Goal: Information Seeking & Learning: Learn about a topic

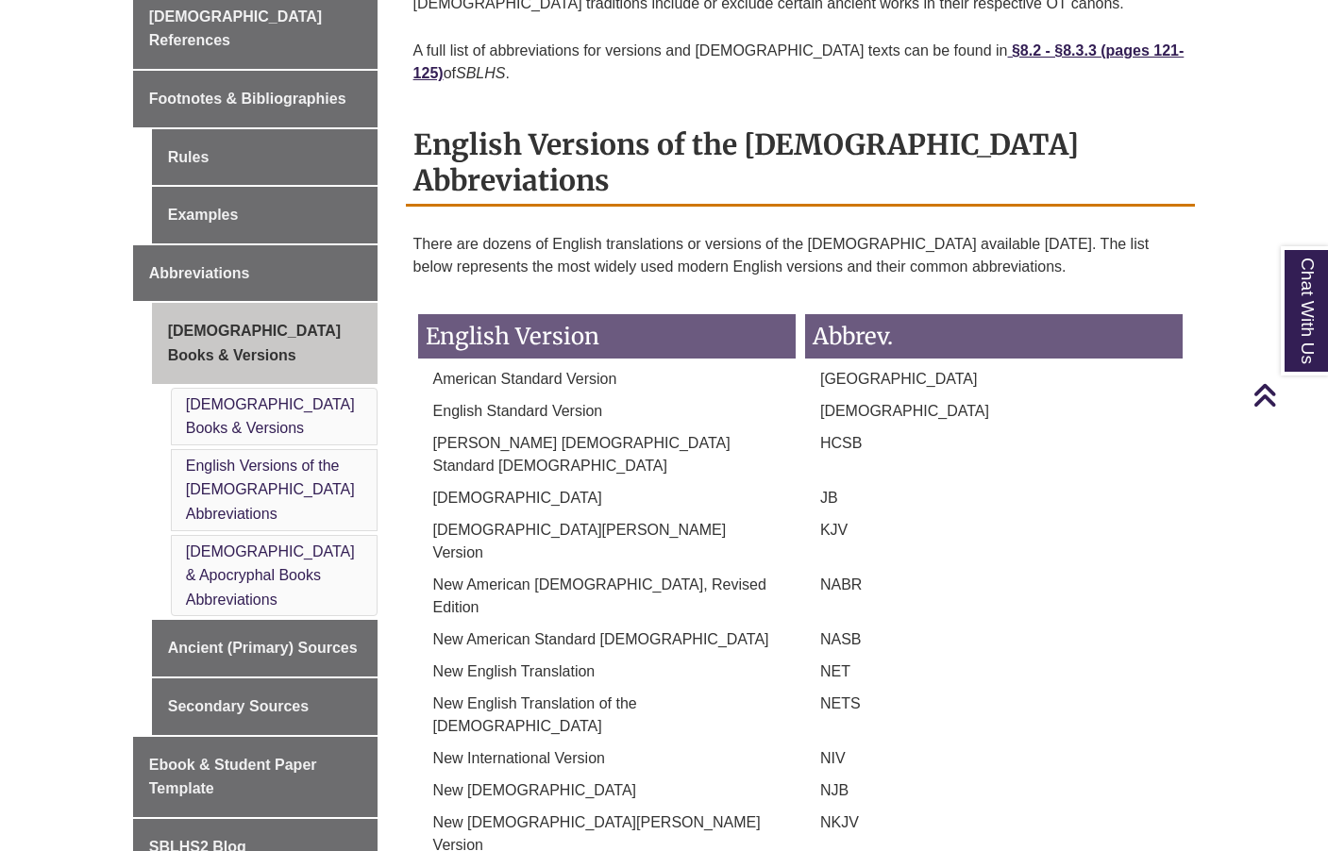
scroll to position [755, 0]
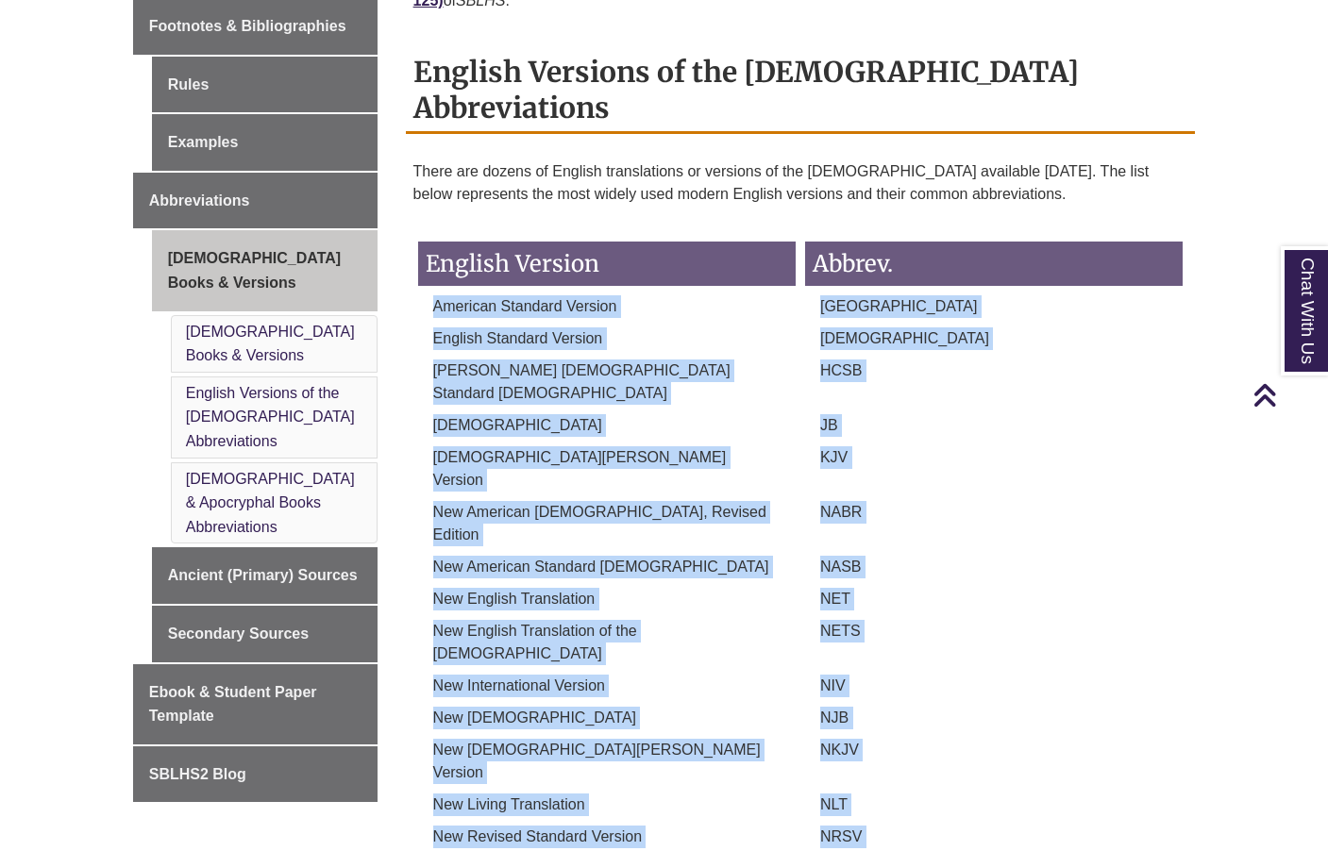
drag, startPoint x: 435, startPoint y: 224, endPoint x: 873, endPoint y: 714, distance: 657.6
click at [873, 714] on div "English Version Abbrev. American Standard Version ASV English Standard Version …" at bounding box center [800, 572] width 775 height 699
copy div "American Standard Version ASV English Standard Version ESV Holman Christian Sta…"
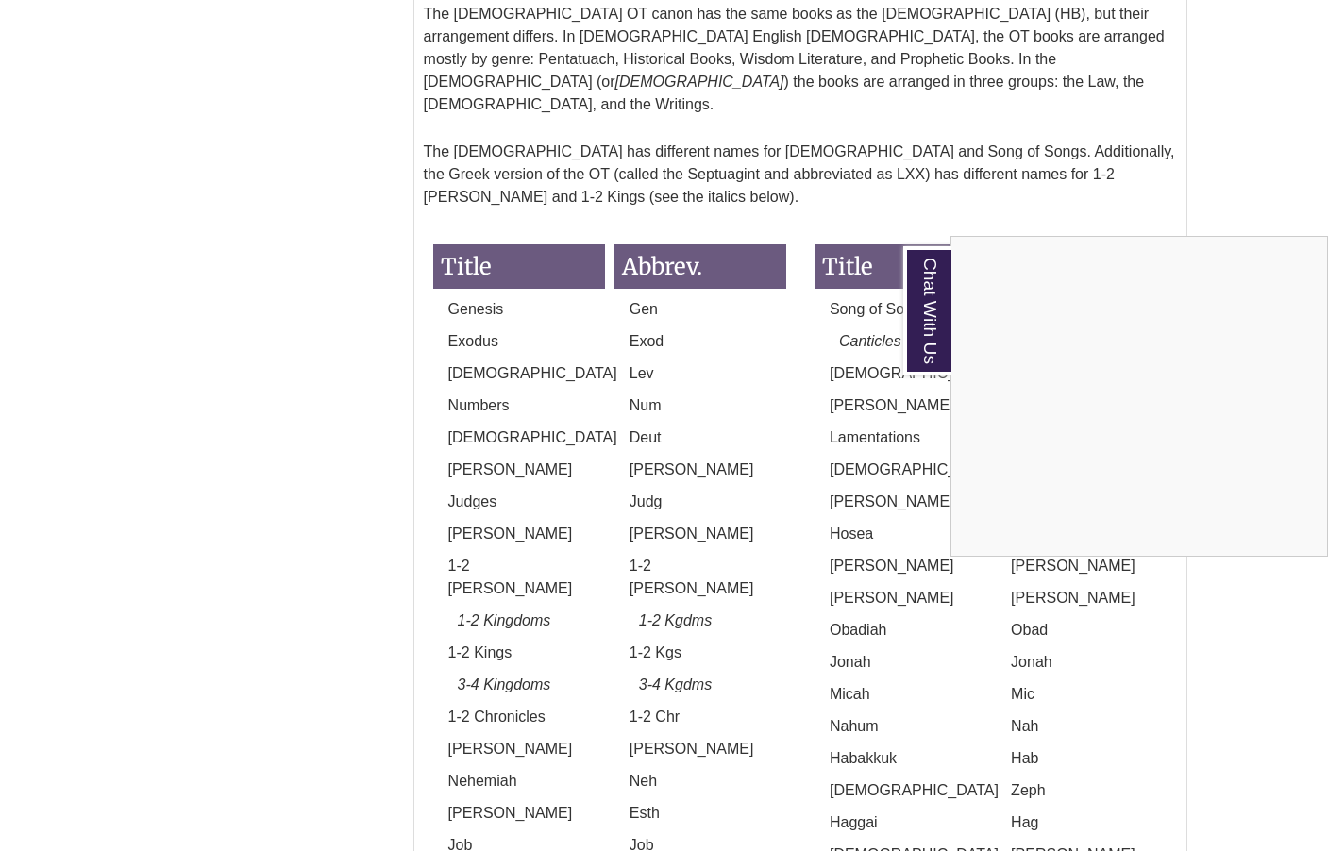
scroll to position [1887, 0]
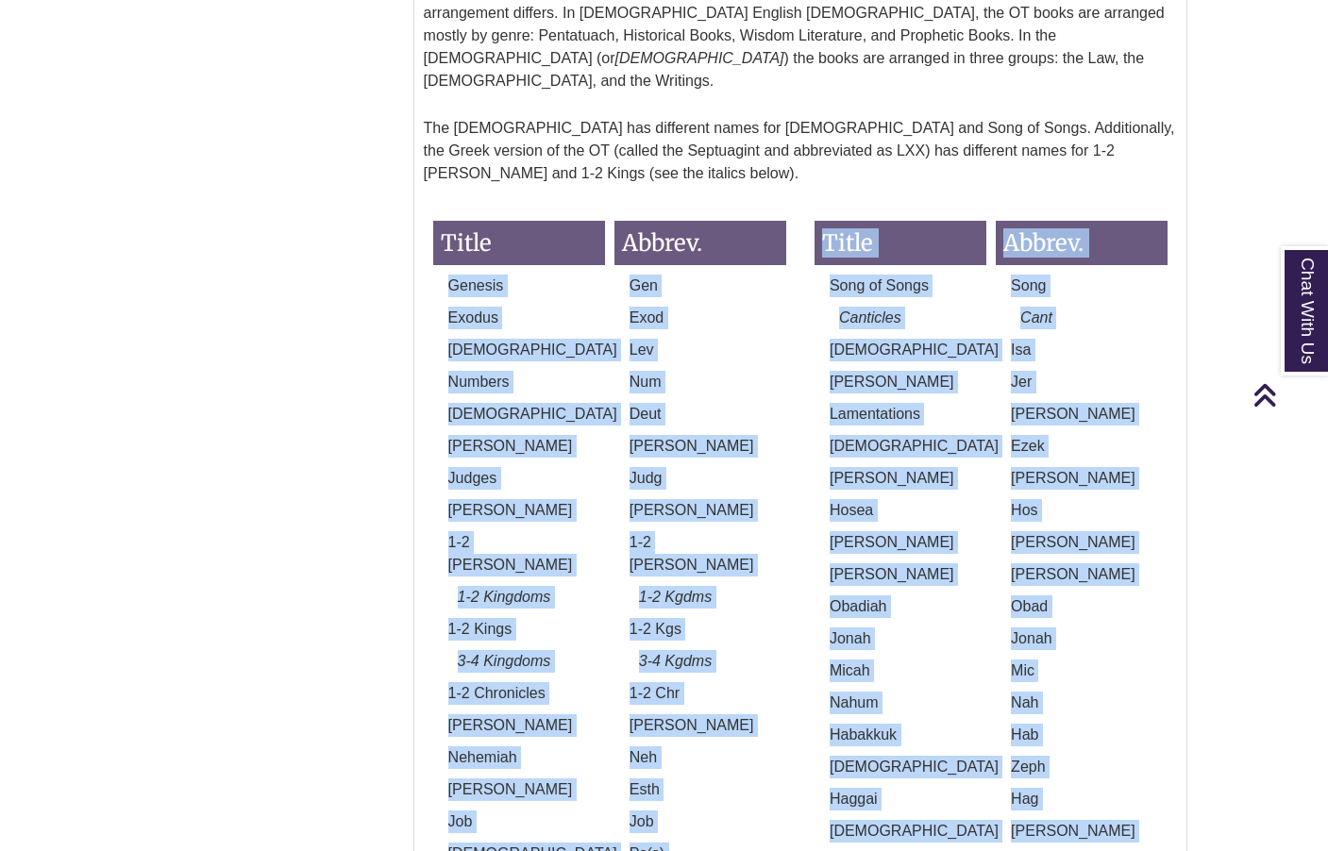
drag, startPoint x: 450, startPoint y: 33, endPoint x: 1049, endPoint y: 621, distance: 839.4
click at [1049, 621] on div "Title Abbrev. Genesis Gen Exodus Exod Leviticus Lev Numbers Num Deuteronomy Deu…" at bounding box center [800, 598] width 763 height 792
copy div "Genesis Gen Exodus Exod Leviticus Lev Numbers Num Deuteronomy Deut Joshua Josh …"
click at [943, 563] on p "Amos" at bounding box center [900, 574] width 172 height 23
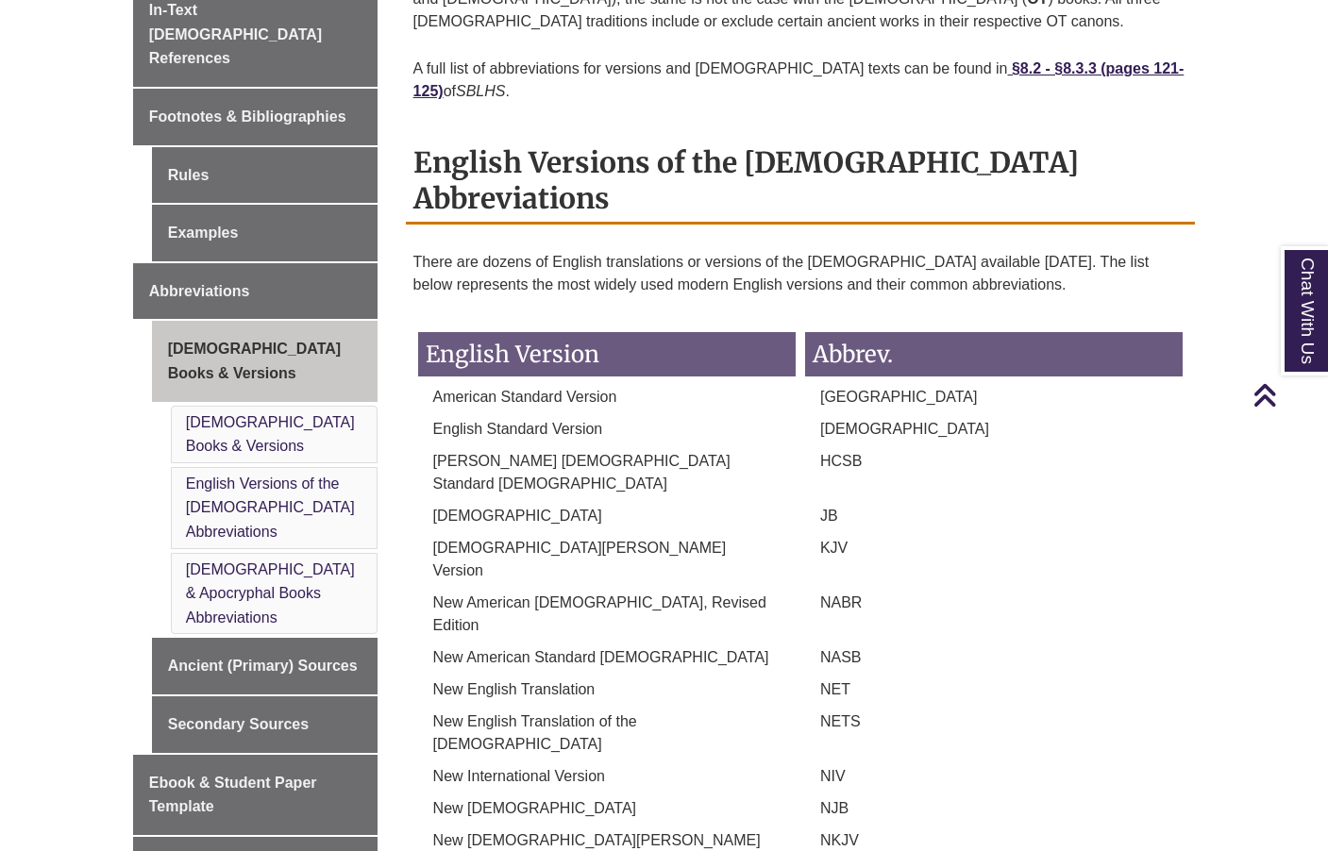
scroll to position [660, 0]
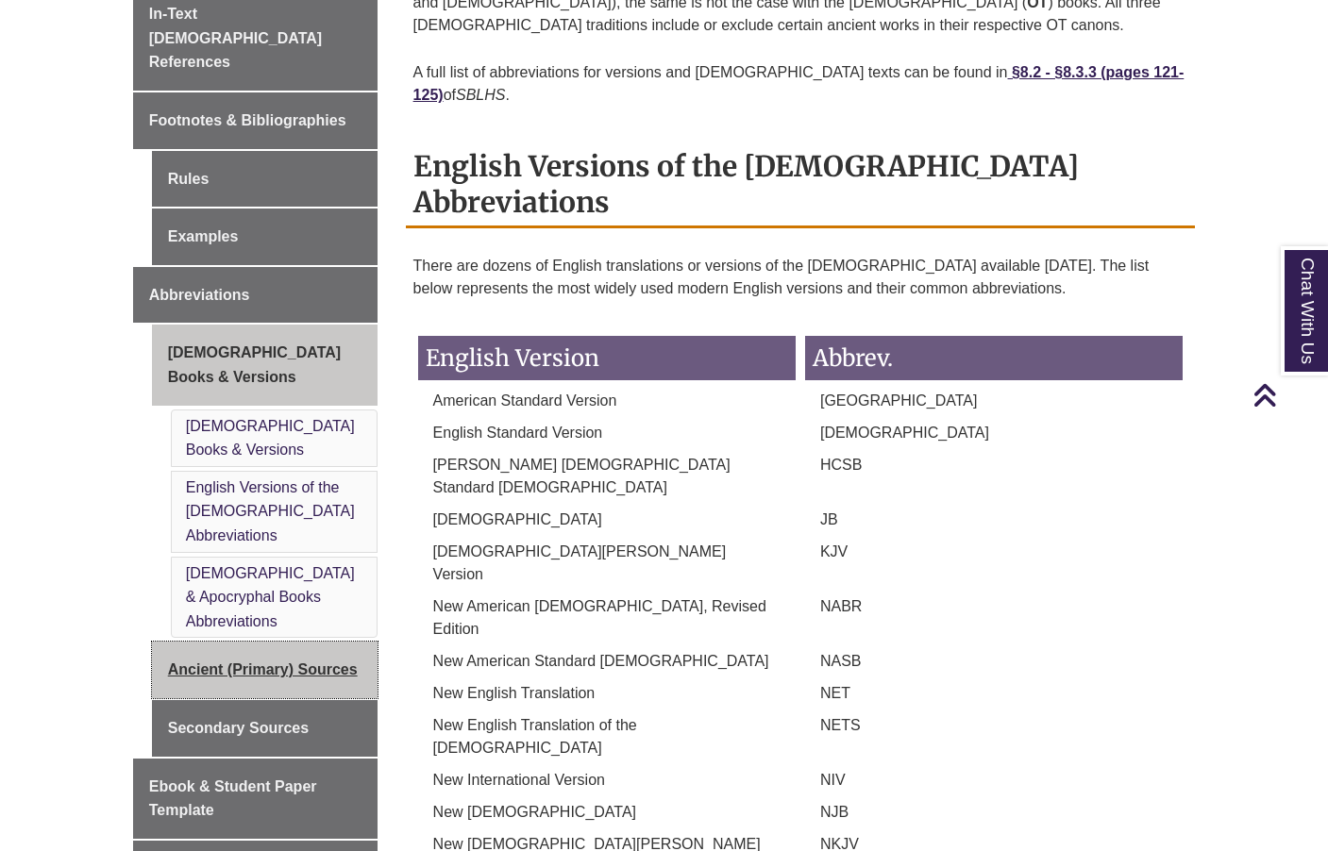
click at [252, 642] on link "Ancient (Primary) Sources" at bounding box center [265, 670] width 226 height 57
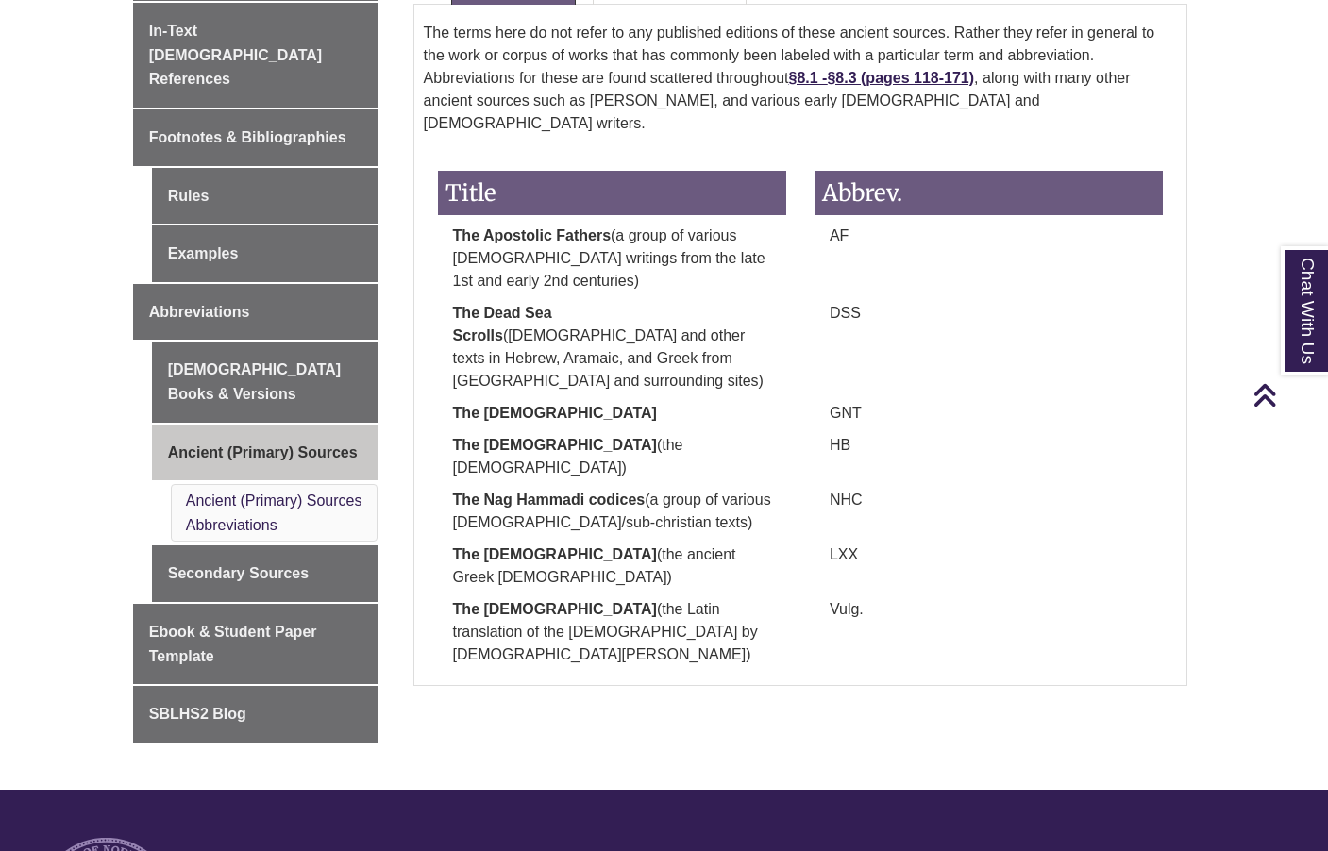
scroll to position [566, 0]
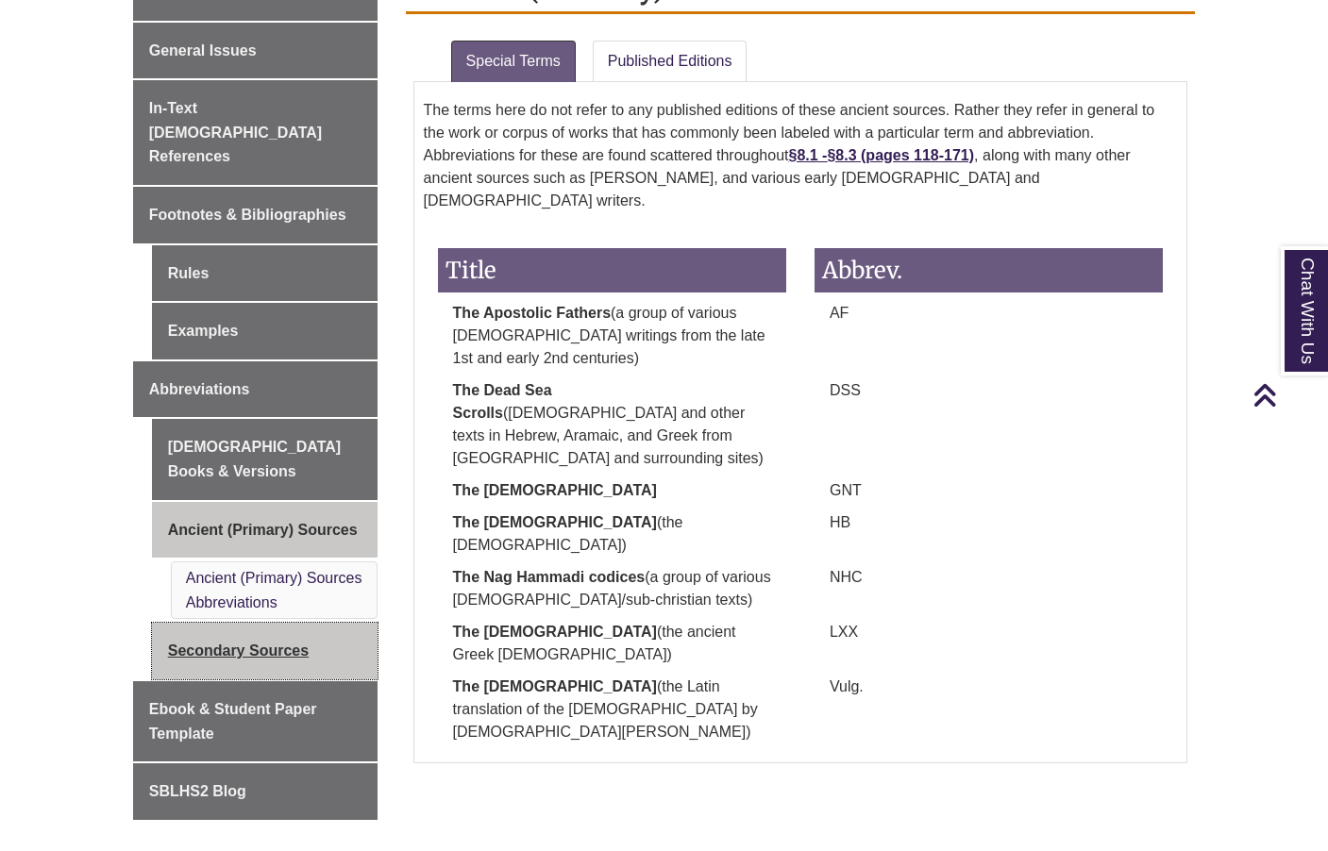
click at [309, 623] on link "Secondary Sources" at bounding box center [265, 651] width 226 height 57
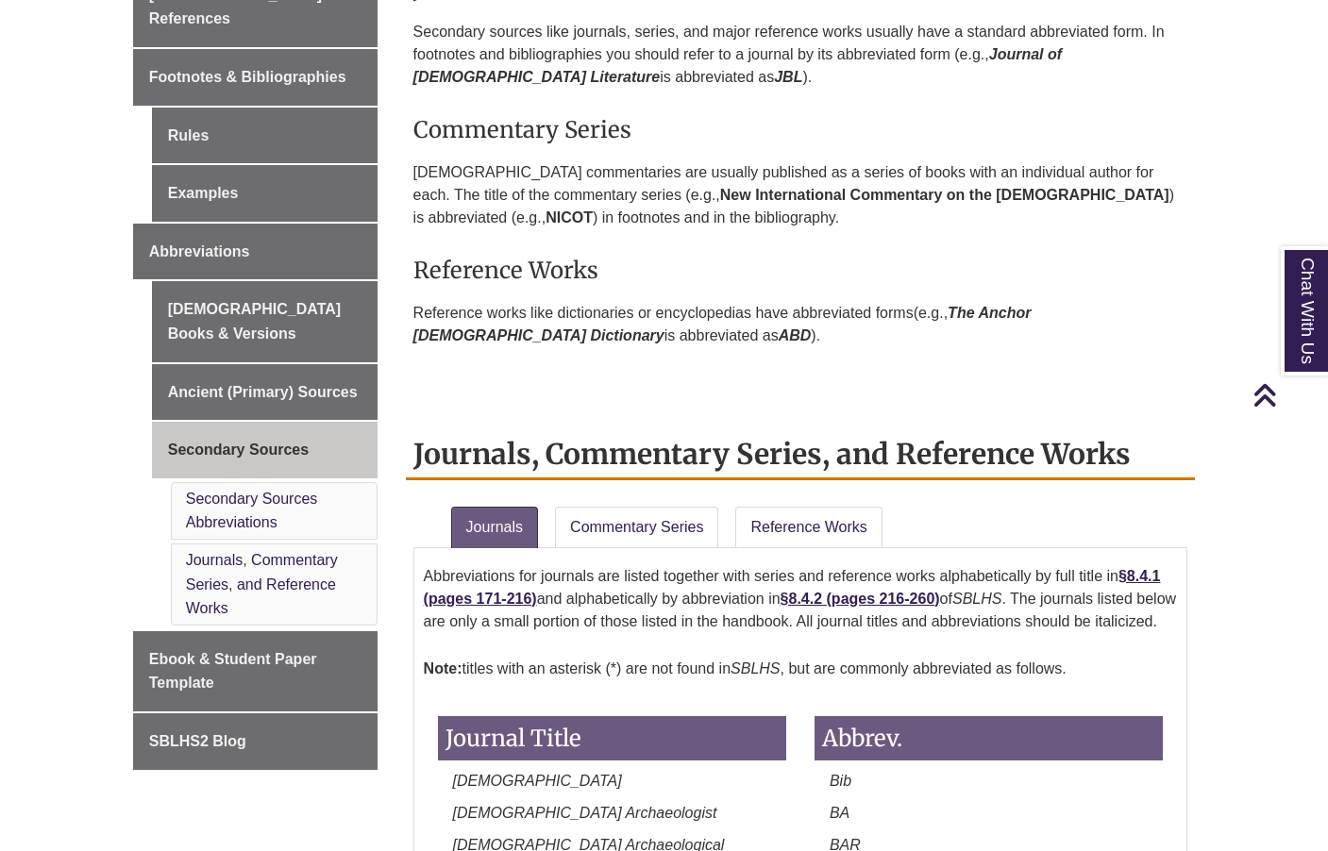
scroll to position [660, 0]
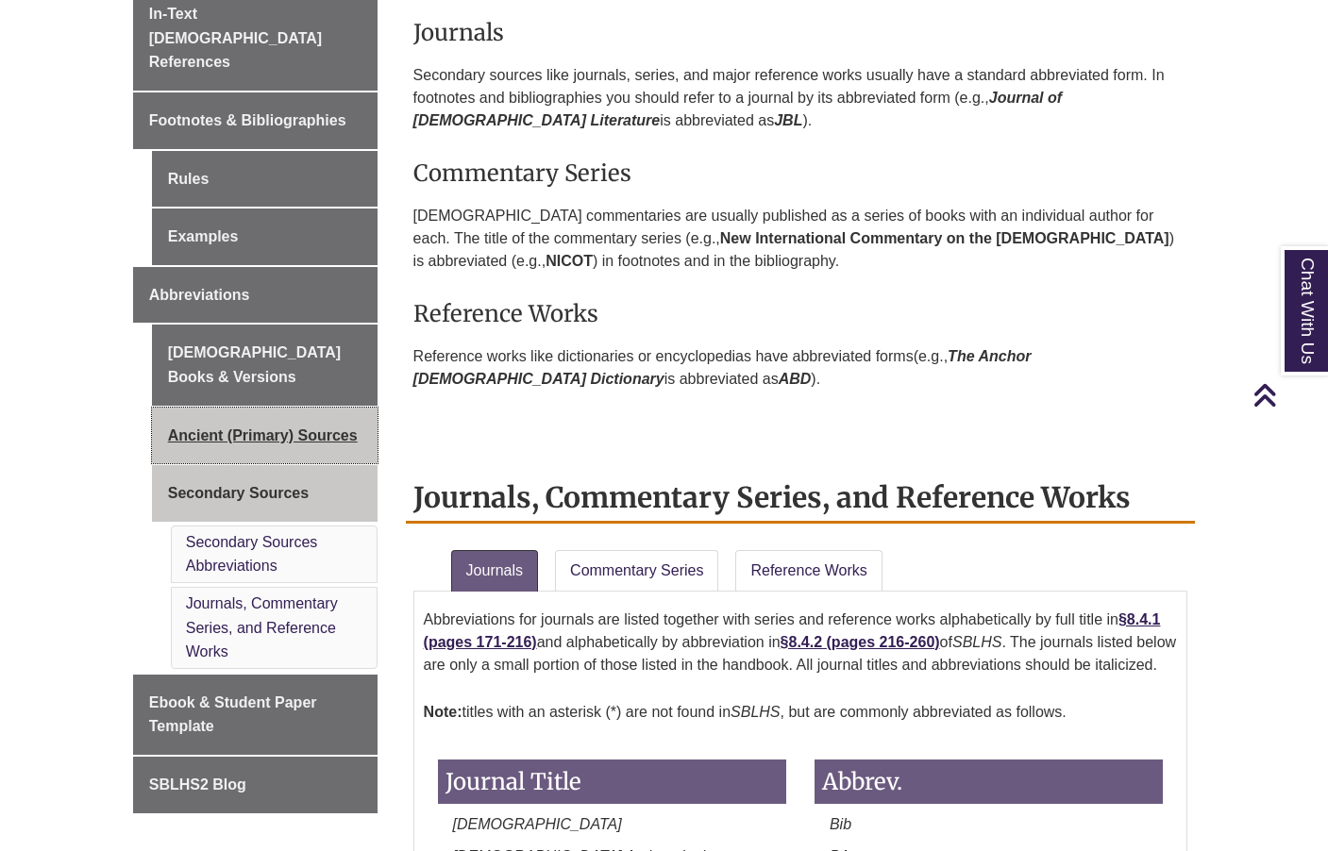
click at [215, 408] on link "Ancient (Primary) Sources" at bounding box center [265, 436] width 226 height 57
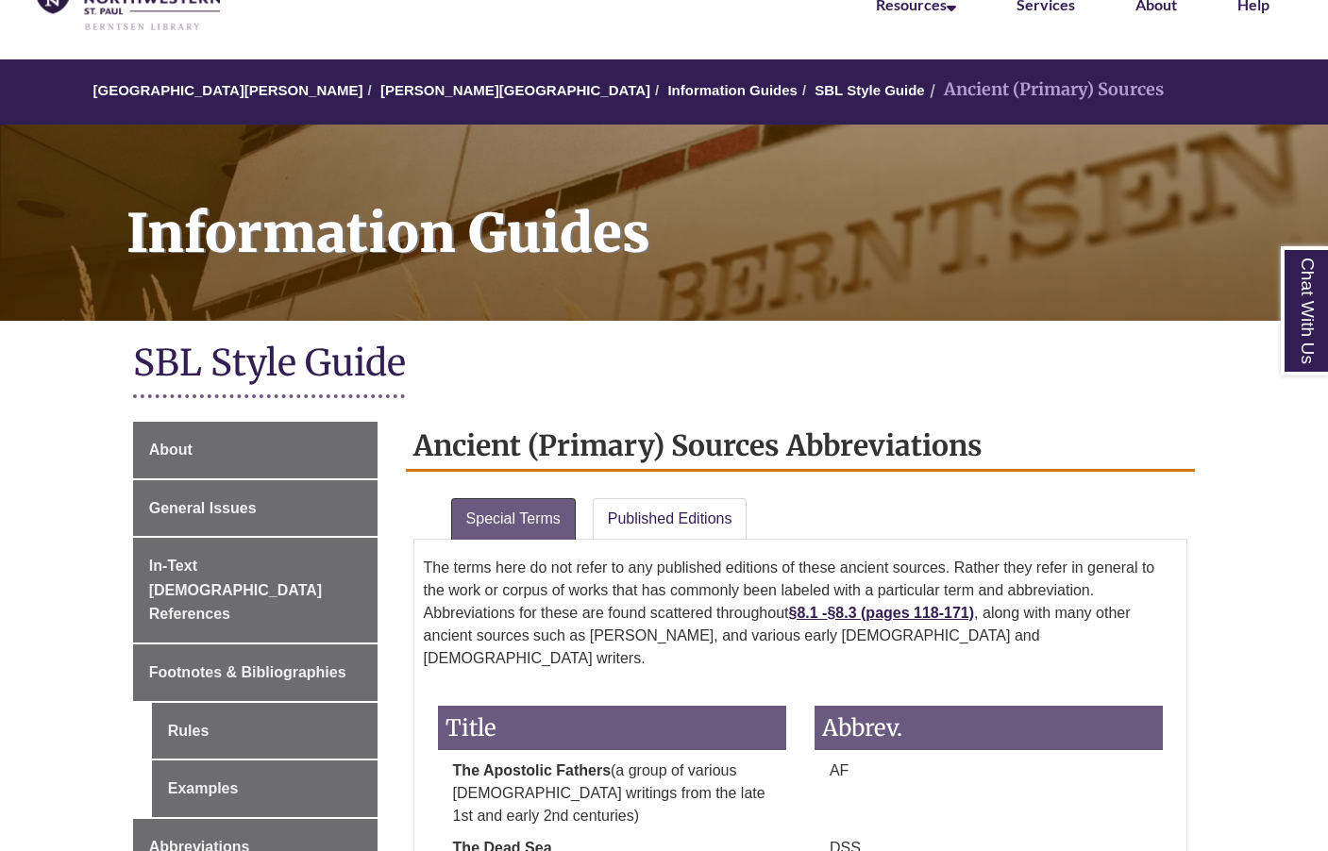
scroll to position [189, 0]
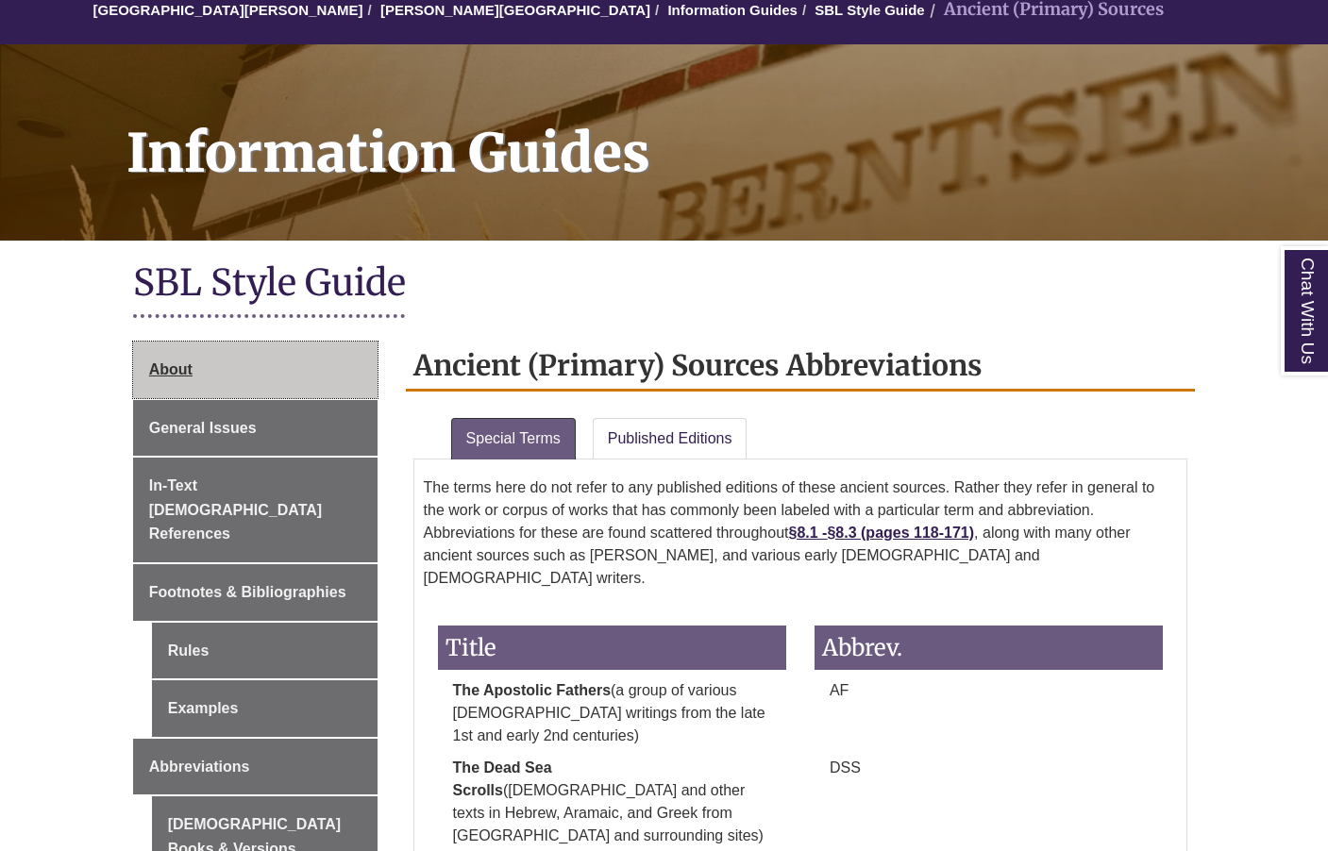
click at [182, 369] on span "About" at bounding box center [170, 369] width 43 height 16
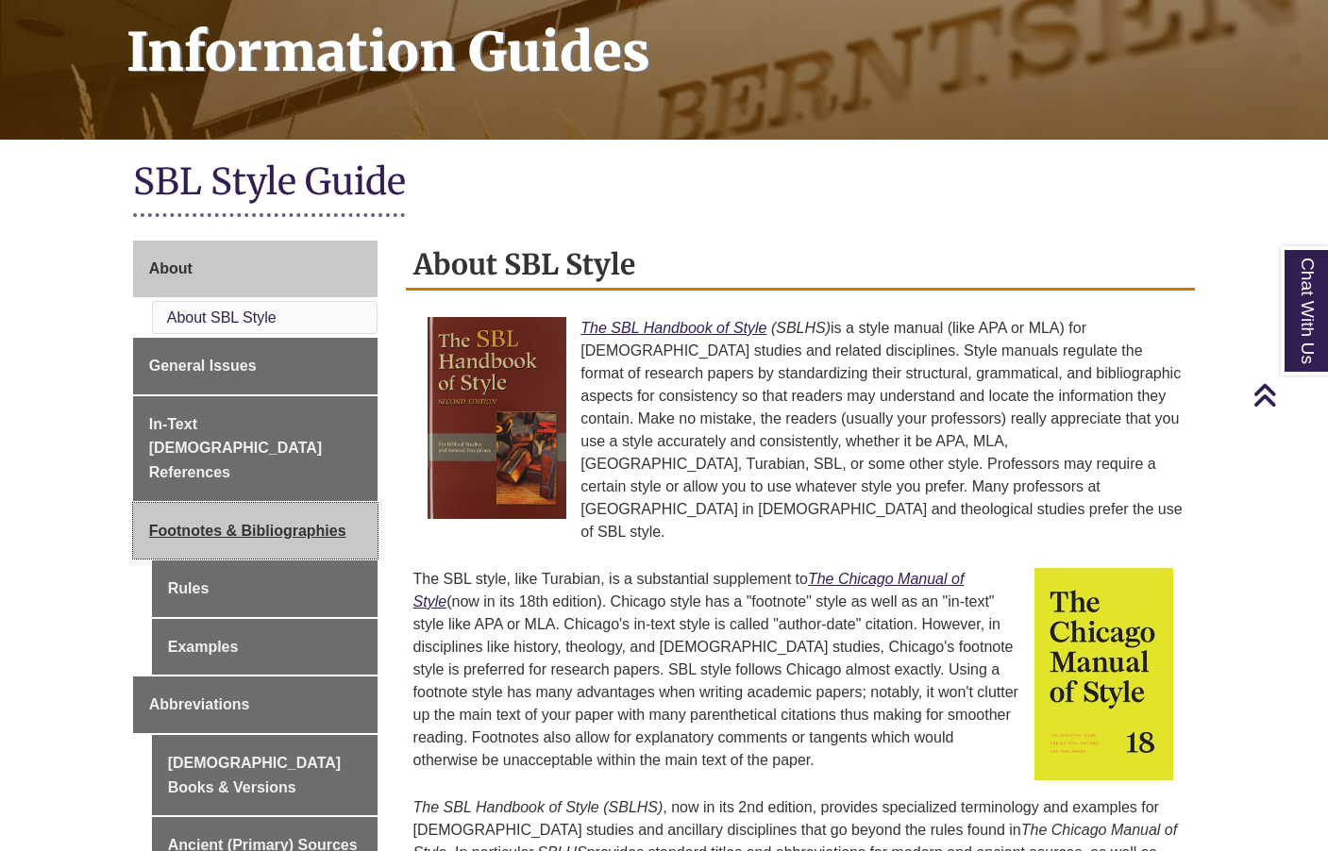
scroll to position [283, 0]
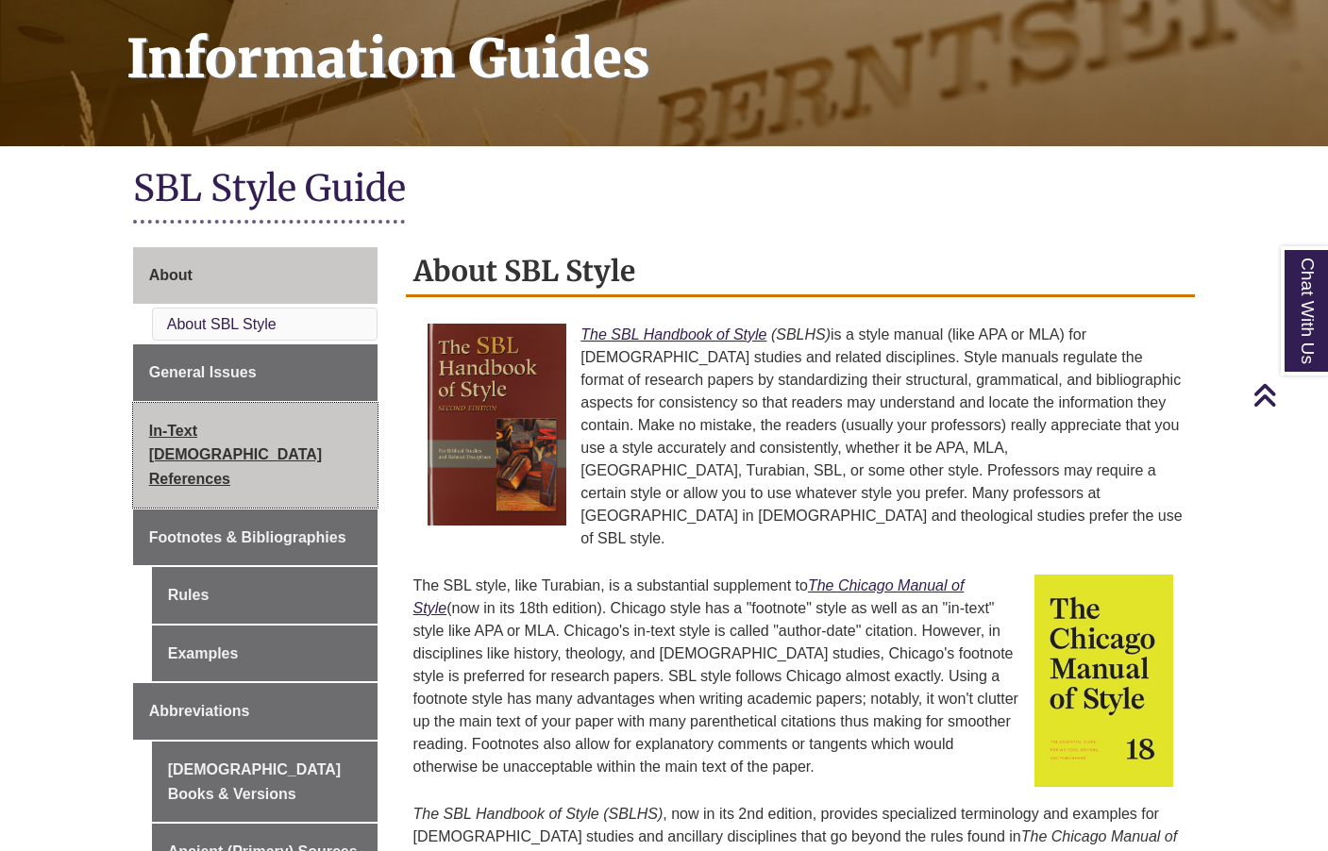
click at [226, 428] on span "In-Text [DEMOGRAPHIC_DATA] References" at bounding box center [235, 455] width 173 height 64
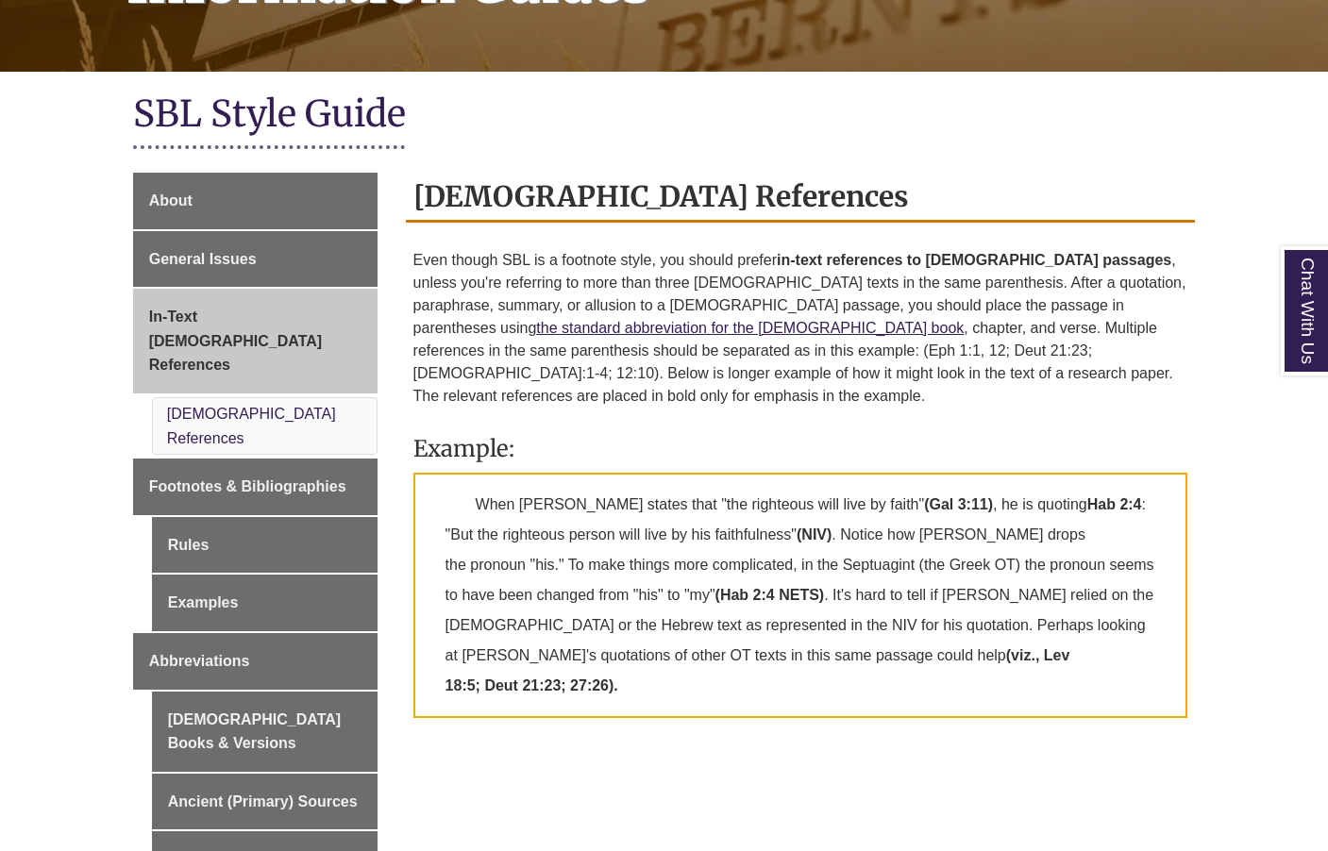
scroll to position [472, 0]
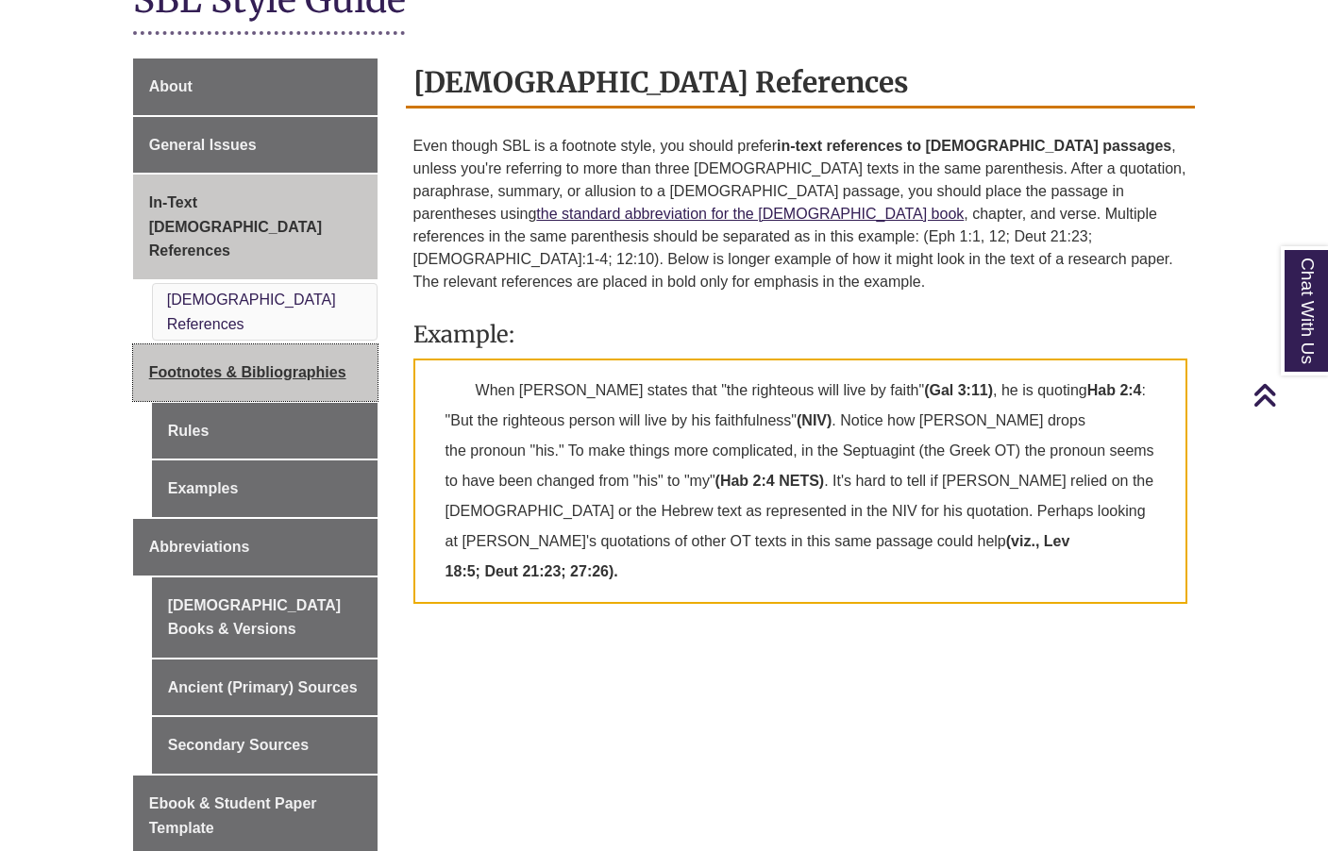
click at [248, 364] on span "Footnotes & Bibliographies" at bounding box center [247, 372] width 197 height 16
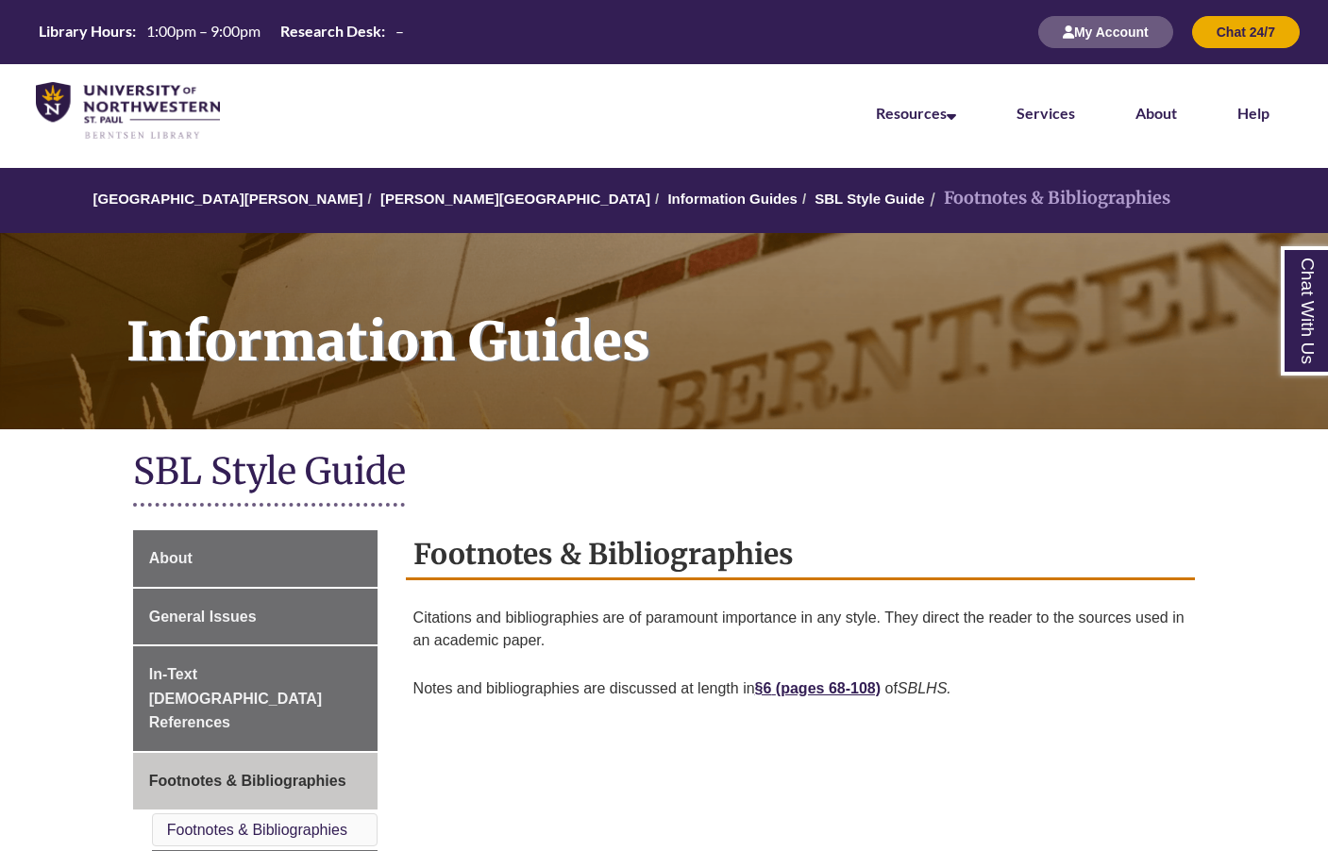
scroll to position [189, 0]
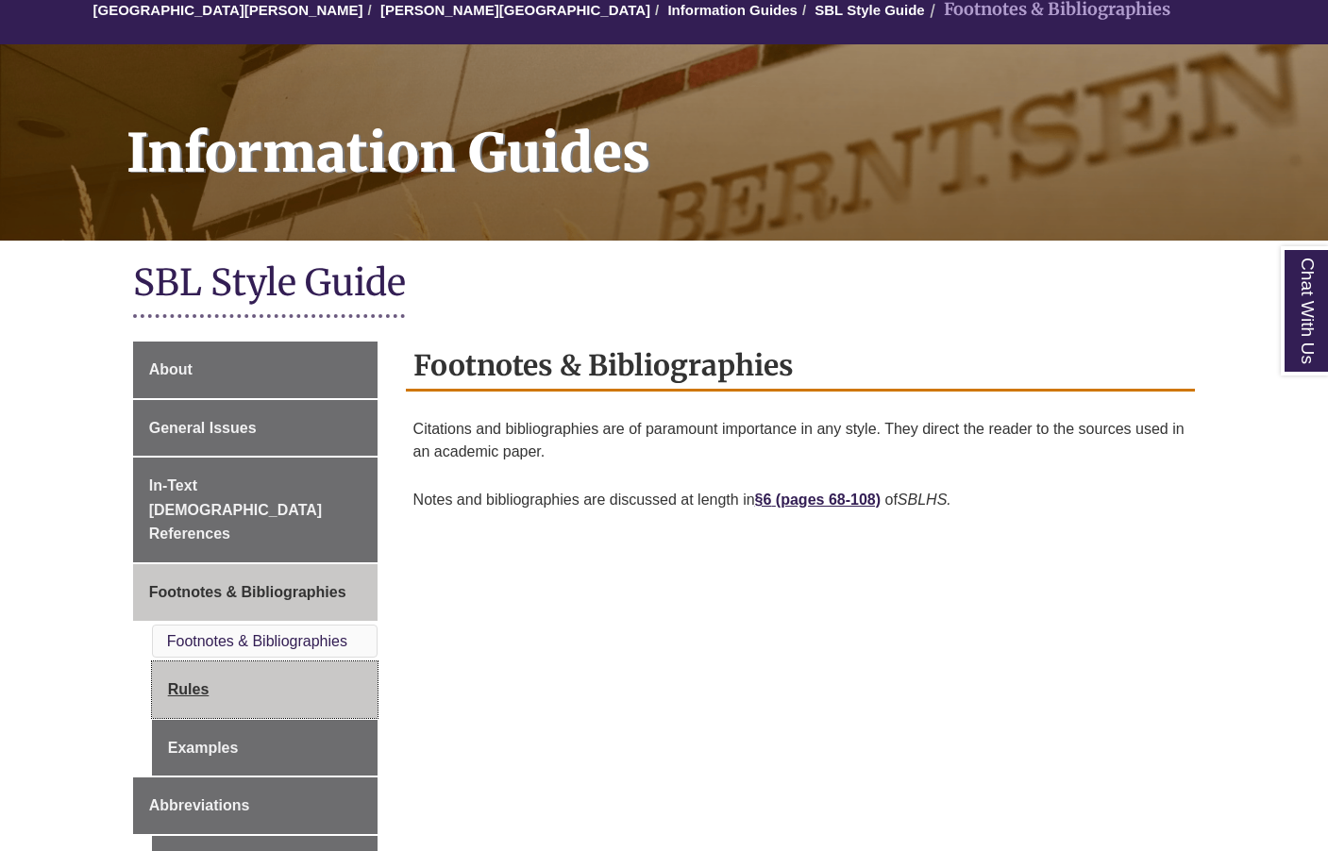
click at [211, 661] on link "Rules" at bounding box center [265, 689] width 226 height 57
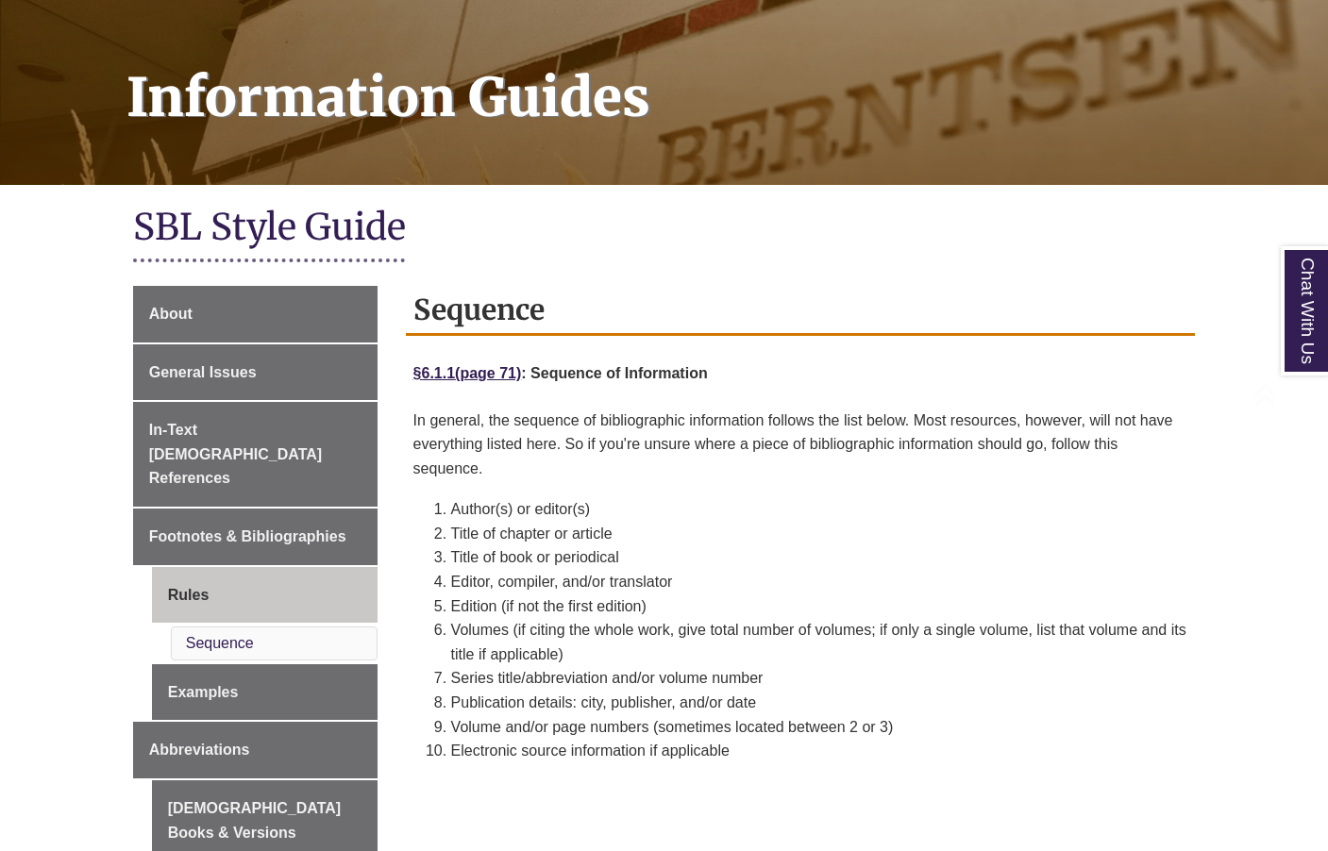
scroll to position [377, 0]
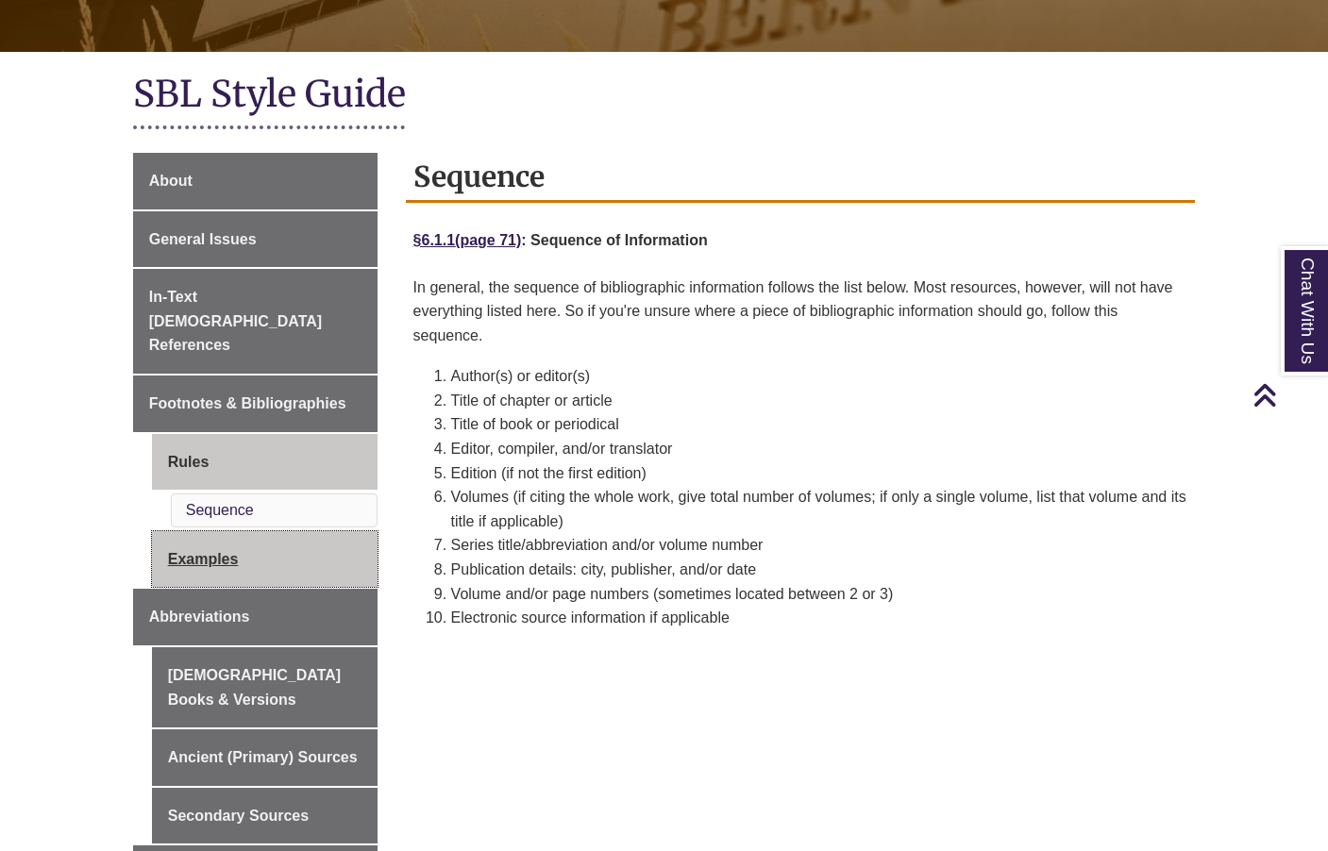
click at [206, 531] on link "Examples" at bounding box center [265, 559] width 226 height 57
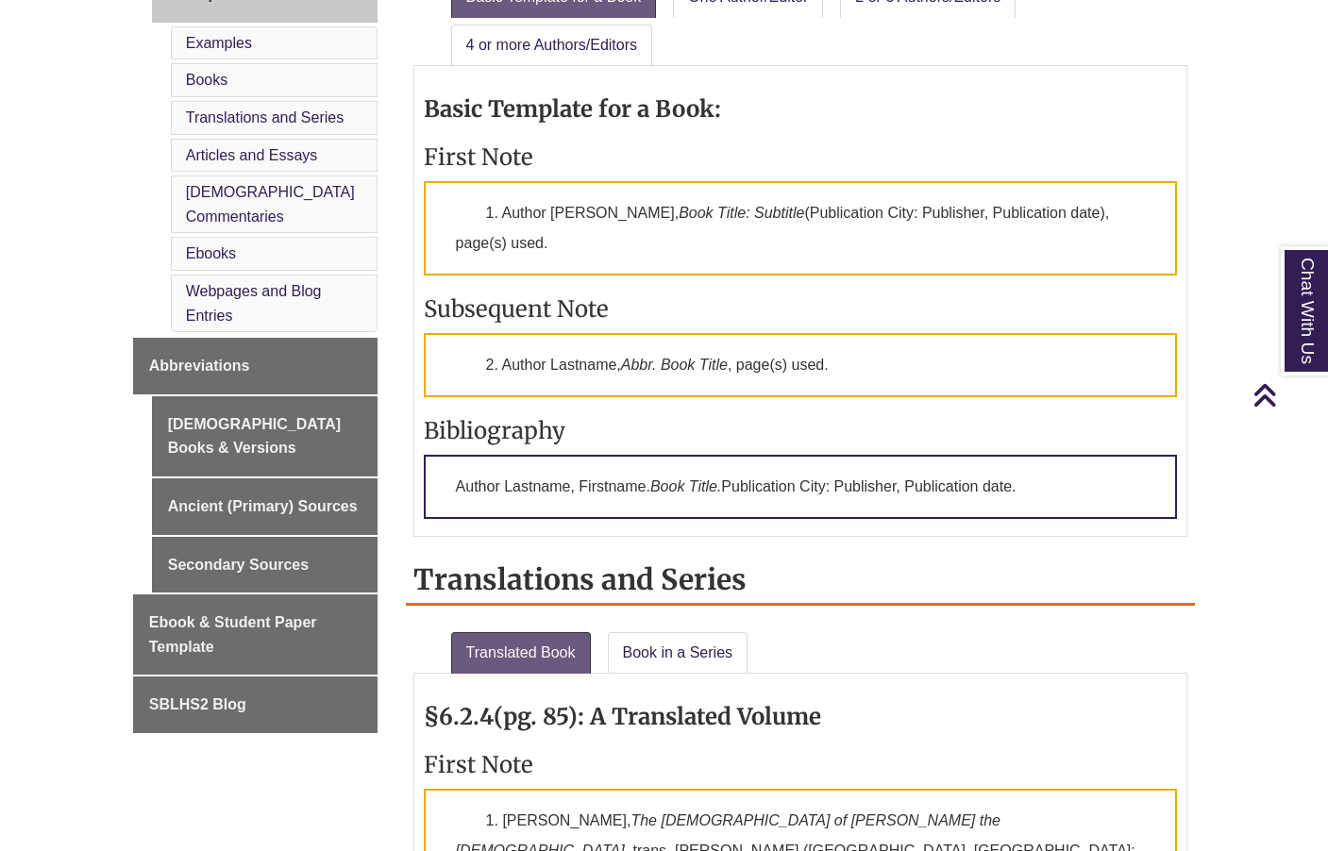
scroll to position [849, 0]
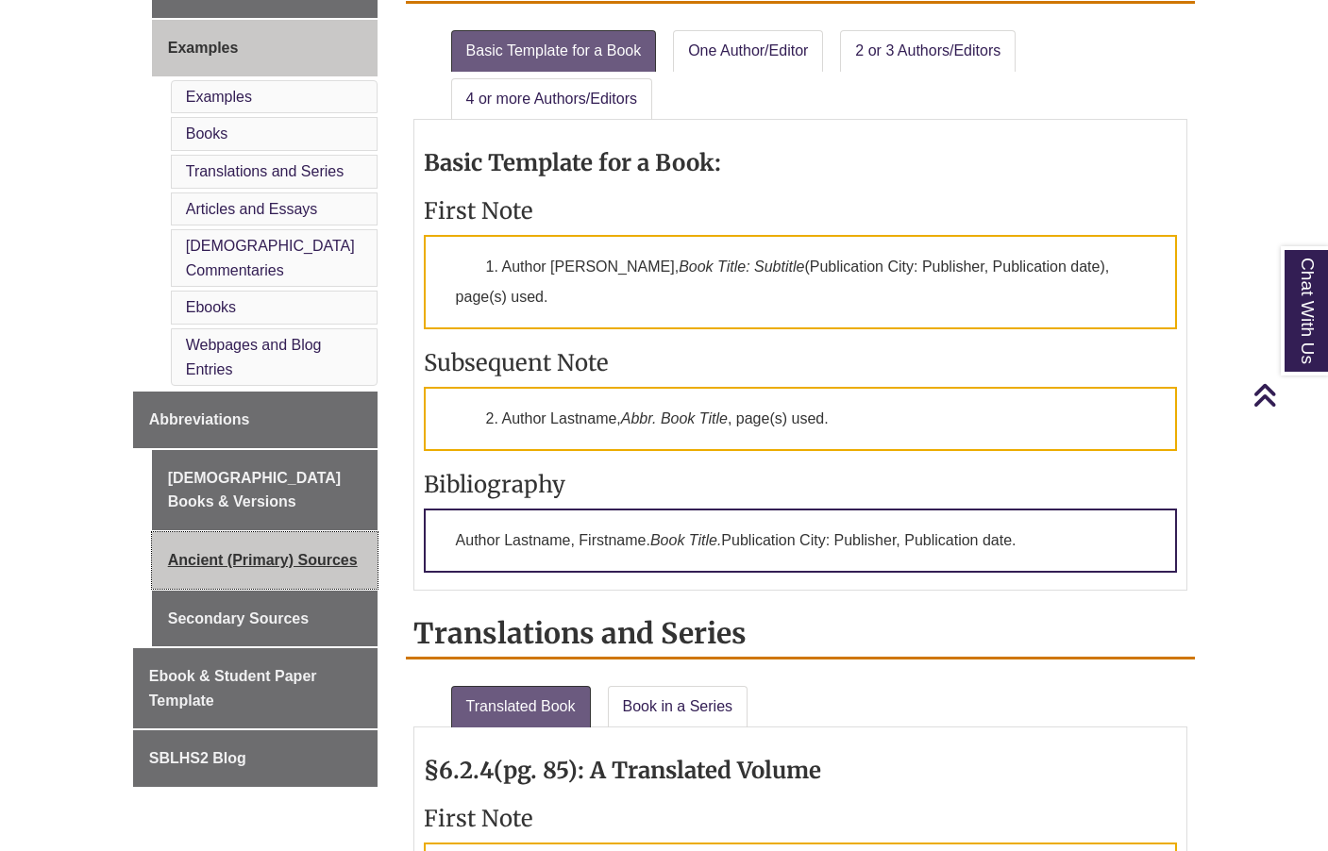
click at [233, 532] on link "Ancient (Primary) Sources" at bounding box center [265, 560] width 226 height 57
